Goal: Task Accomplishment & Management: Manage account settings

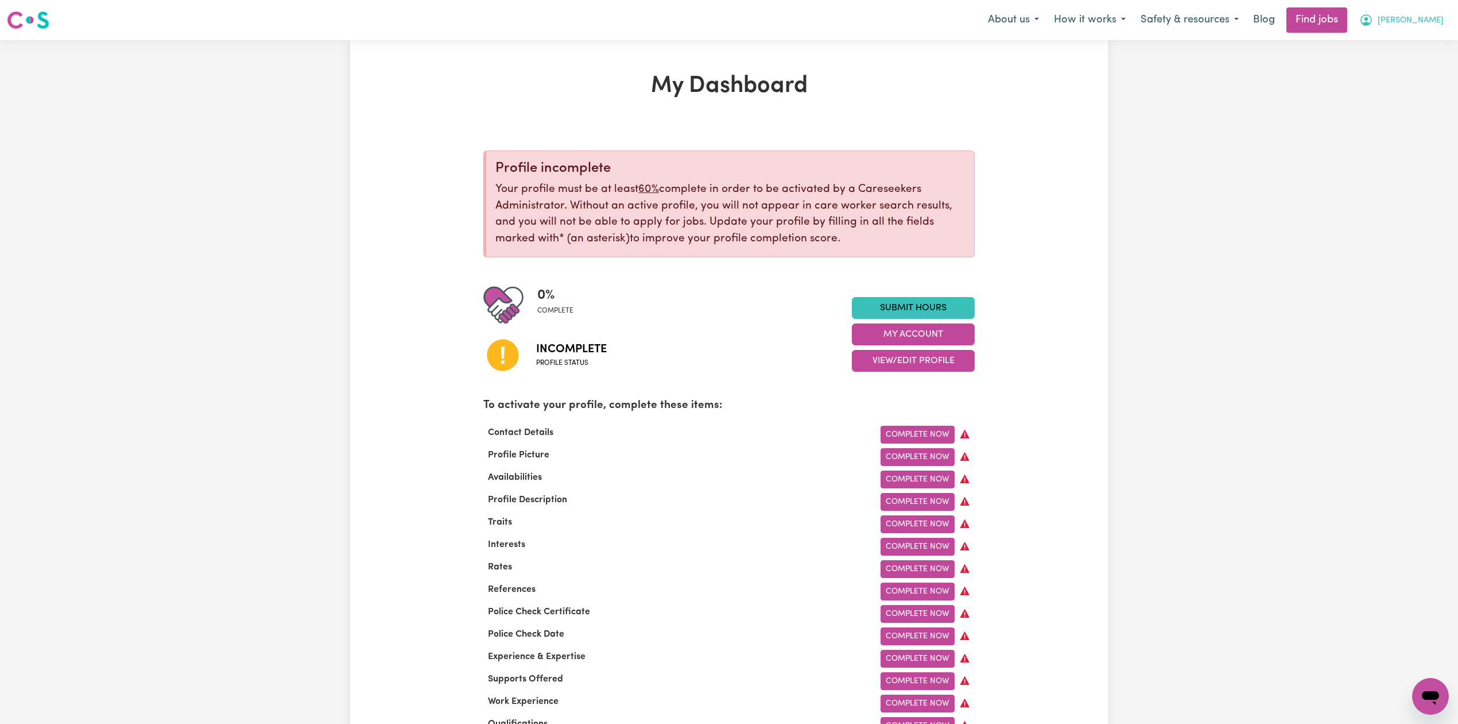
click at [1400, 18] on span "[PERSON_NAME]" at bounding box center [1411, 20] width 66 height 13
click at [1383, 78] on link "Logout" at bounding box center [1405, 88] width 91 height 22
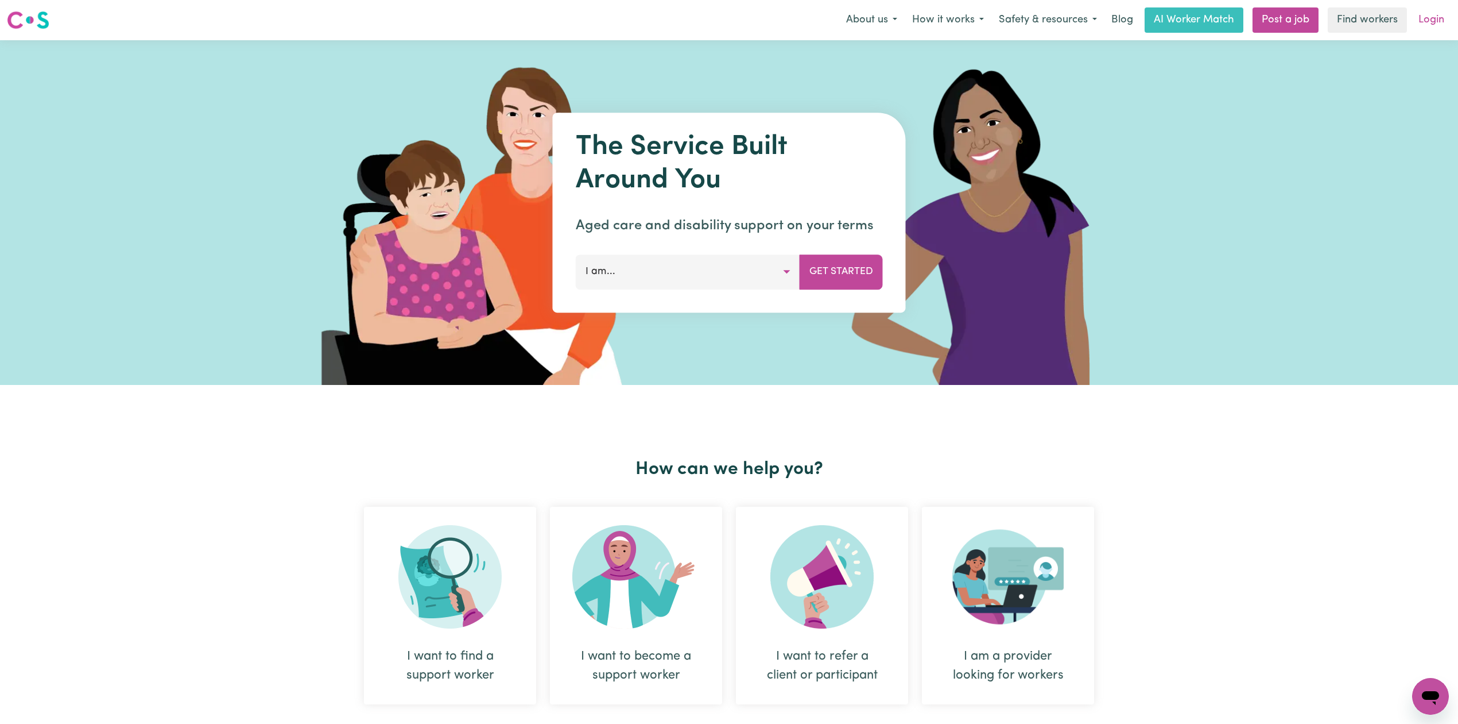
click at [1438, 24] on link "Login" at bounding box center [1432, 19] width 40 height 25
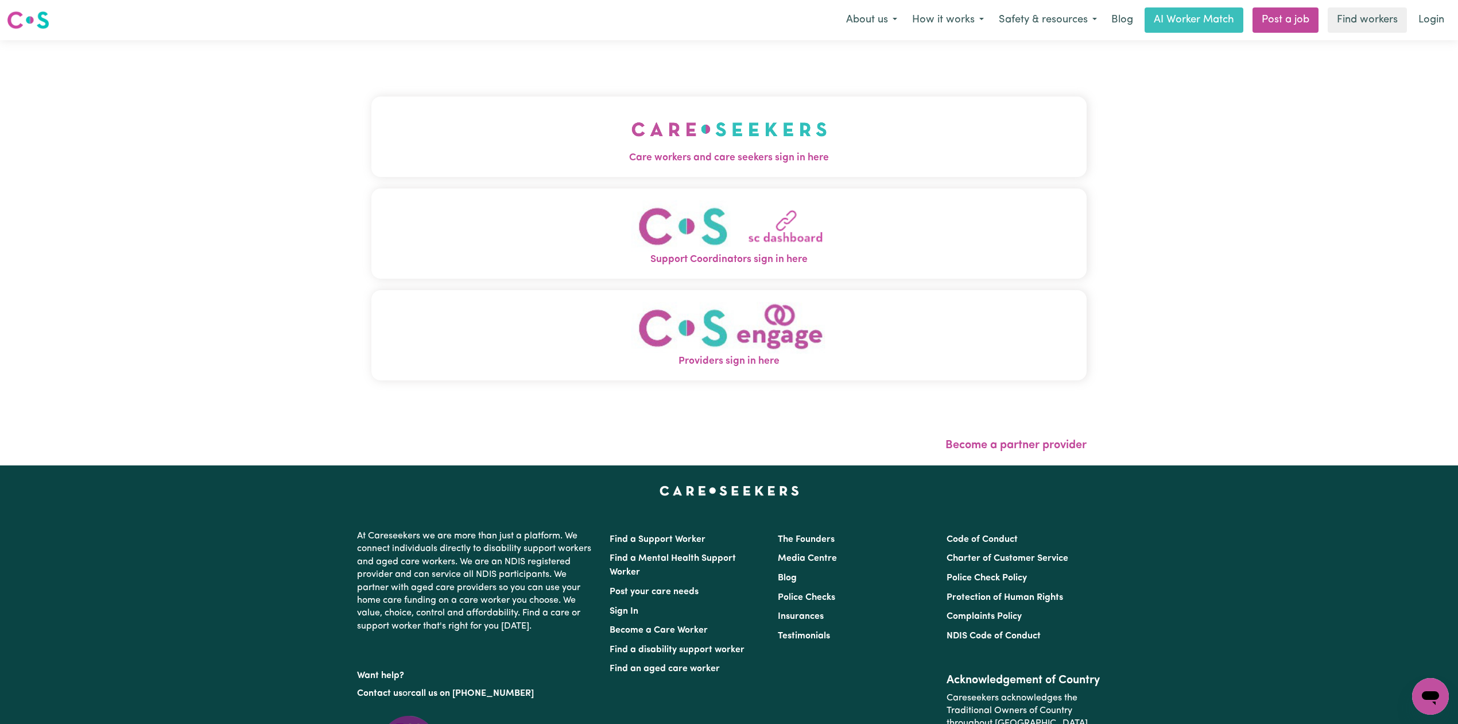
click at [645, 137] on div "Care workers and care seekers sign in here Support Coordinators sign in here Pr…" at bounding box center [729, 252] width 729 height 425
click at [523, 134] on button "Care workers and care seekers sign in here" at bounding box center [729, 136] width 715 height 80
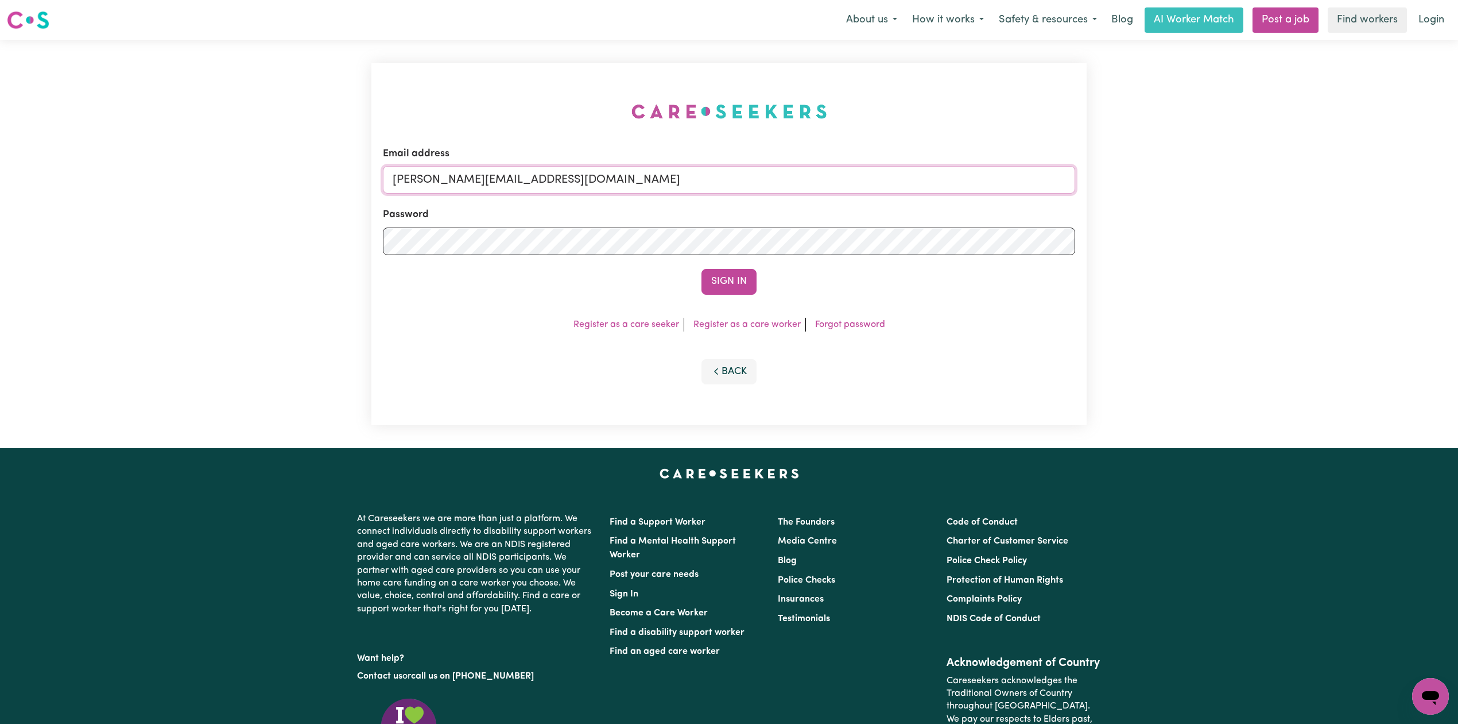
click at [554, 179] on input "[PERSON_NAME][EMAIL_ADDRESS][DOMAIN_NAME]" at bounding box center [729, 180] width 692 height 28
drag, startPoint x: 453, startPoint y: 180, endPoint x: 786, endPoint y: 191, distance: 333.2
click at [791, 188] on input "Superuser~[EMAIL_ADDRESS][DOMAIN_NAME]" at bounding box center [729, 180] width 692 height 28
type input "[EMAIL_ADDRESS][DOMAIN_NAME]"
click at [728, 278] on button "Sign In" at bounding box center [729, 281] width 55 height 25
